Goal: Information Seeking & Learning: Learn about a topic

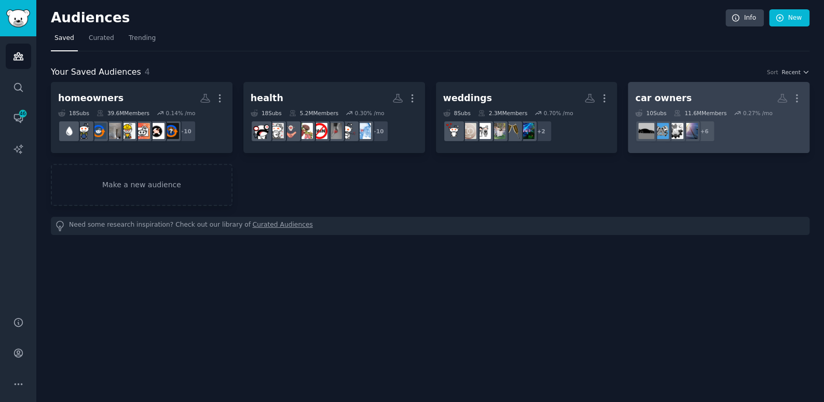
click at [662, 97] on div "car owners" at bounding box center [663, 98] width 56 height 13
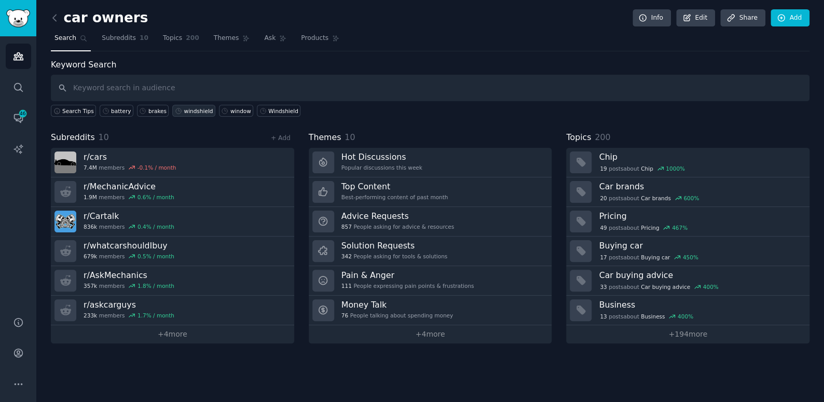
click at [184, 108] on div "windshield" at bounding box center [198, 110] width 29 height 7
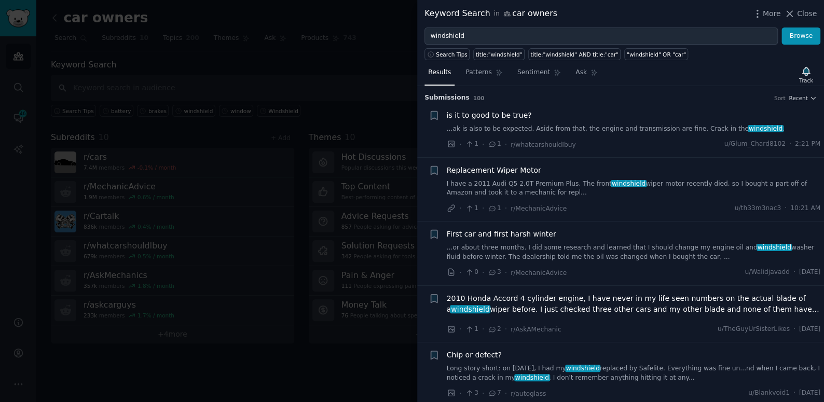
click at [541, 368] on link "Long story short: on [DATE], I had my windshield replaced by Safelite. Everythi…" at bounding box center [634, 373] width 374 height 18
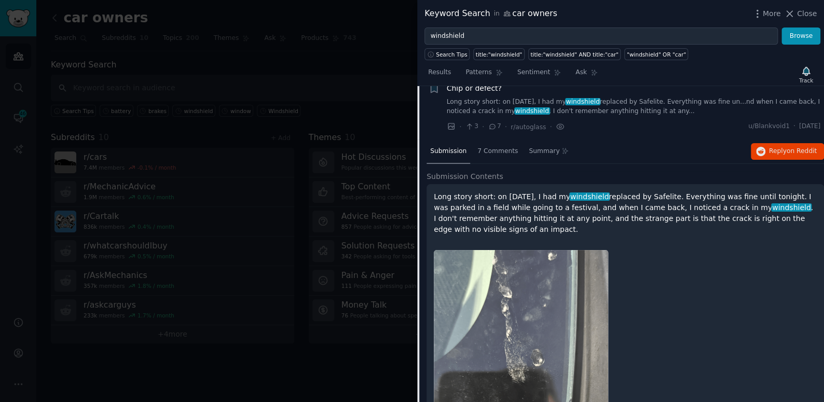
scroll to position [256, 0]
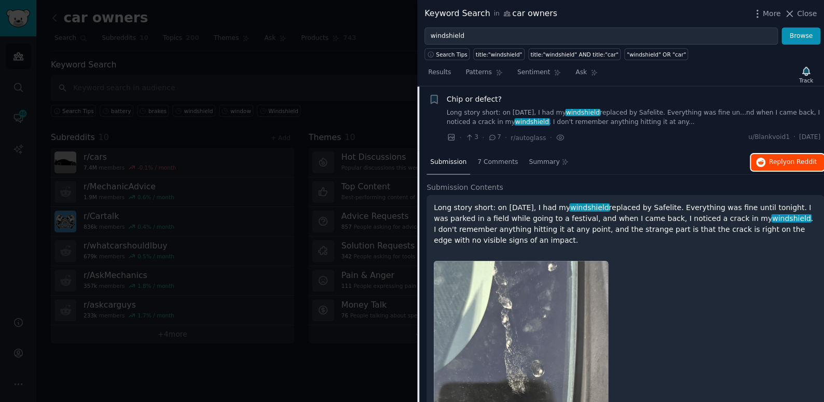
click at [782, 163] on span "Reply on Reddit" at bounding box center [793, 162] width 48 height 9
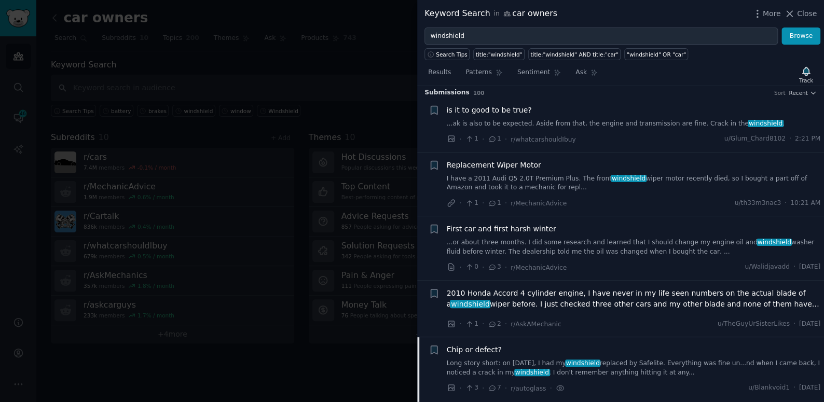
scroll to position [0, 0]
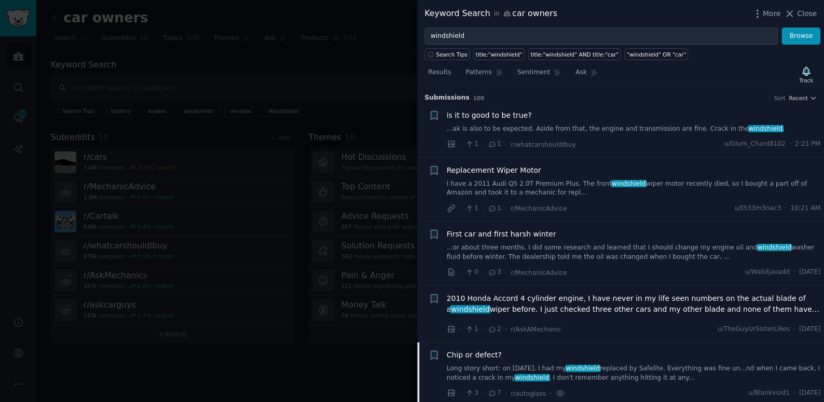
click at [571, 129] on link "...ak is also to be expected. Aside from that, the engine and transmission are …" at bounding box center [634, 128] width 374 height 9
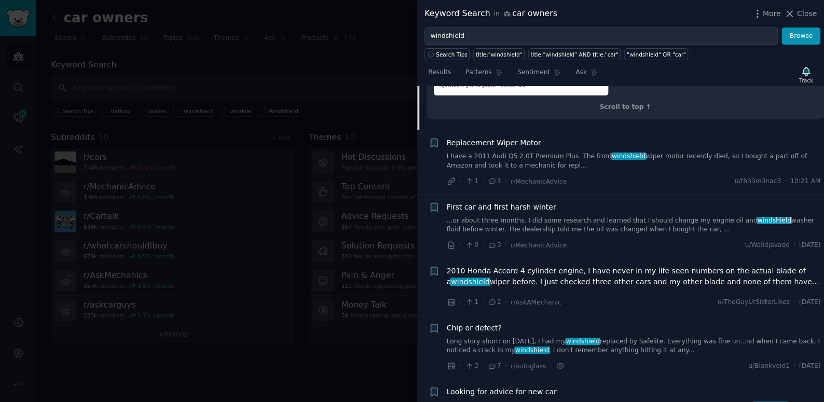
scroll to position [535, 0]
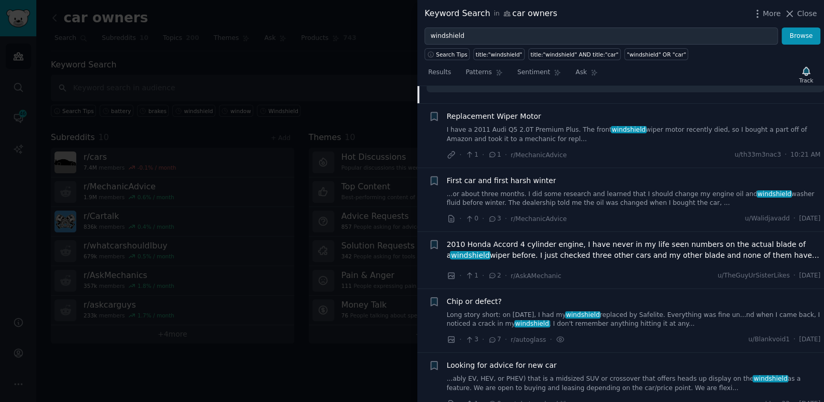
click at [347, 345] on div at bounding box center [412, 201] width 824 height 402
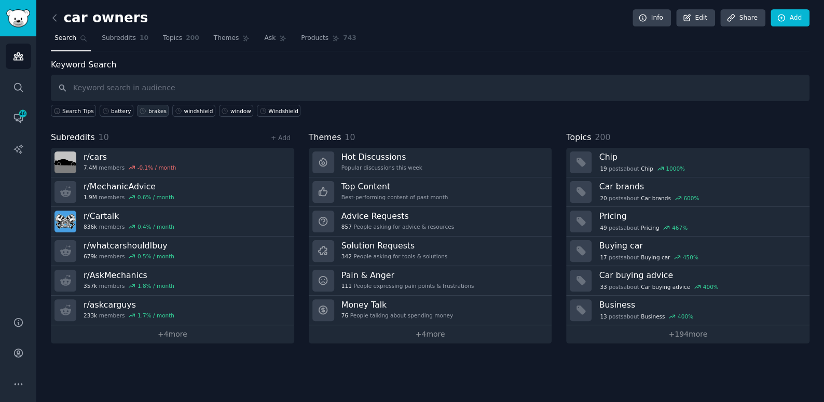
click at [148, 107] on div "brakes" at bounding box center [157, 110] width 18 height 7
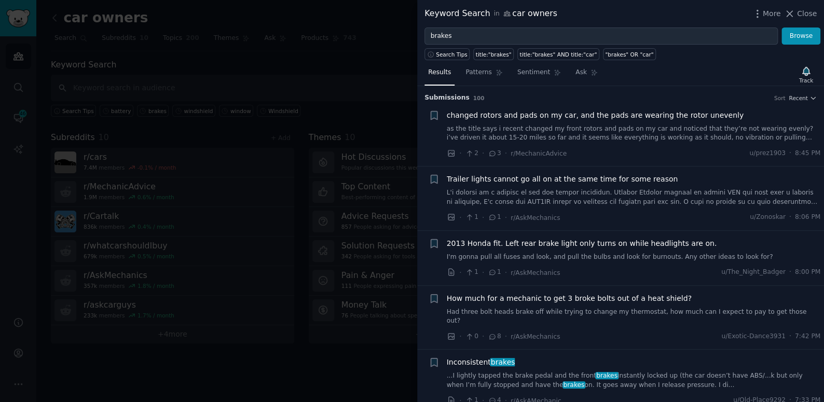
click at [592, 112] on span "changed rotors and pads on my car, and the pads are wearing the rotor unevenly" at bounding box center [595, 115] width 297 height 11
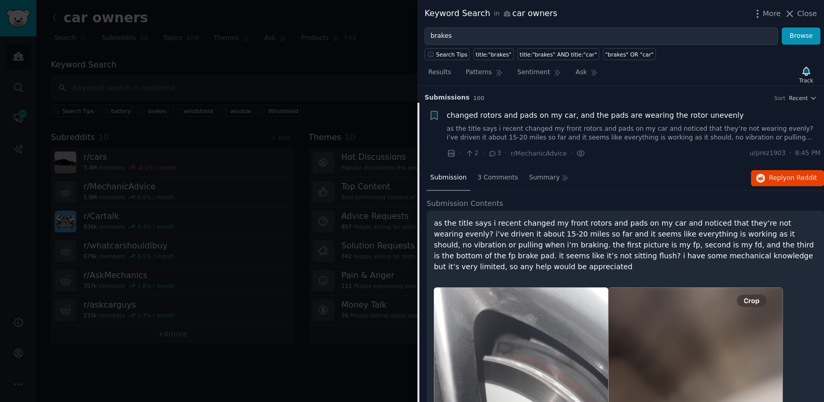
scroll to position [16, 0]
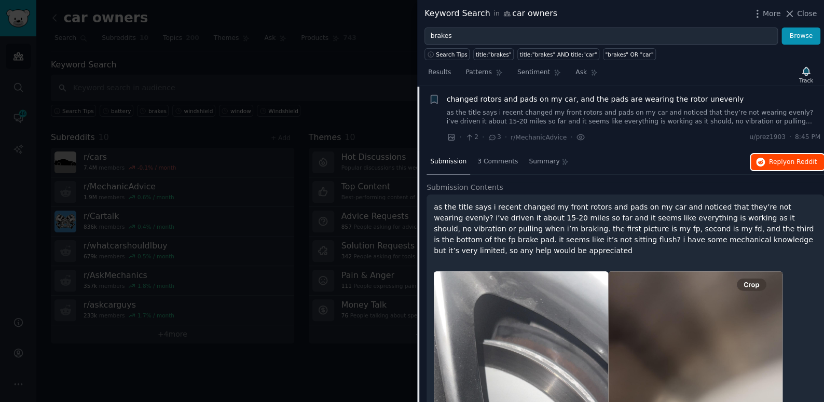
click at [774, 162] on span "Reply on Reddit" at bounding box center [793, 162] width 48 height 9
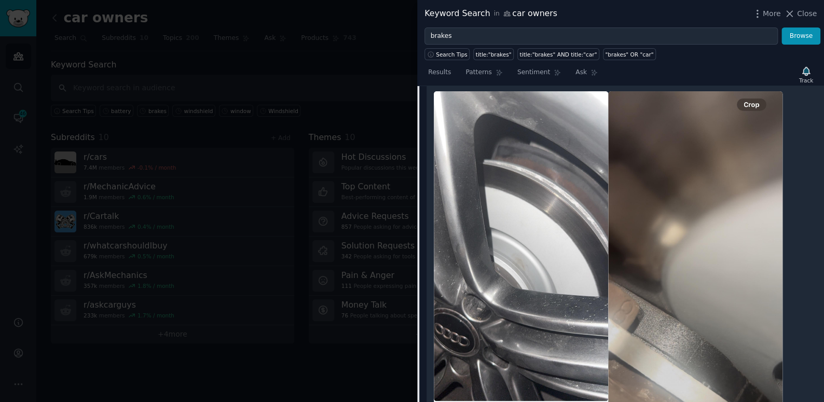
scroll to position [158, 0]
